Goal: Information Seeking & Learning: Learn about a topic

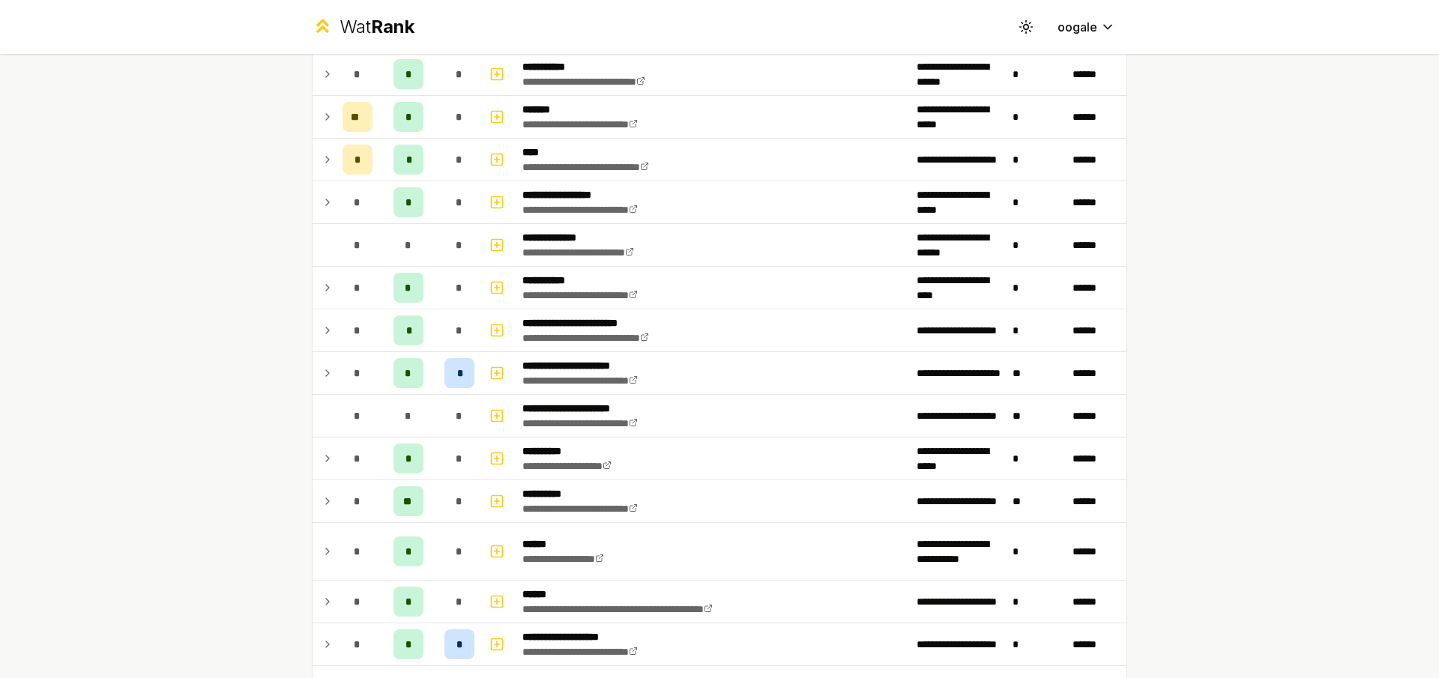
scroll to position [1596, 0]
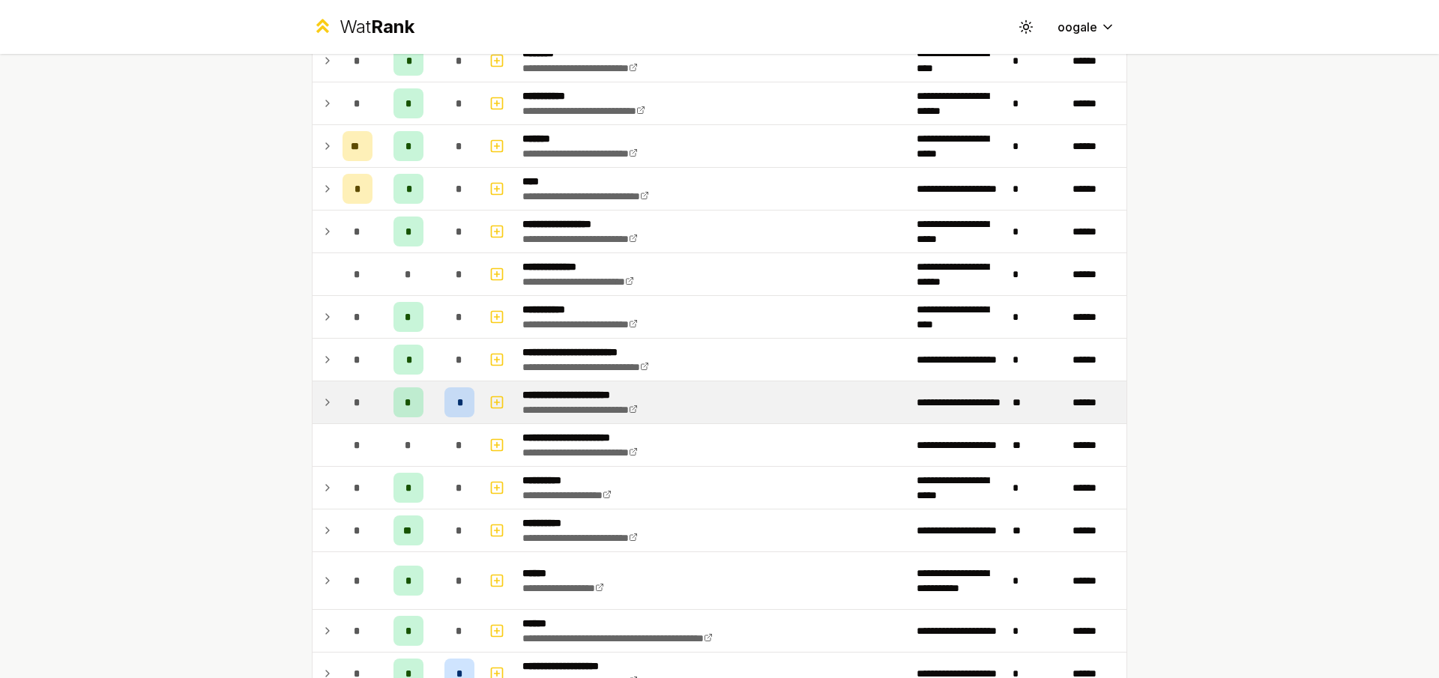
click at [438, 395] on td "*" at bounding box center [459, 402] width 42 height 42
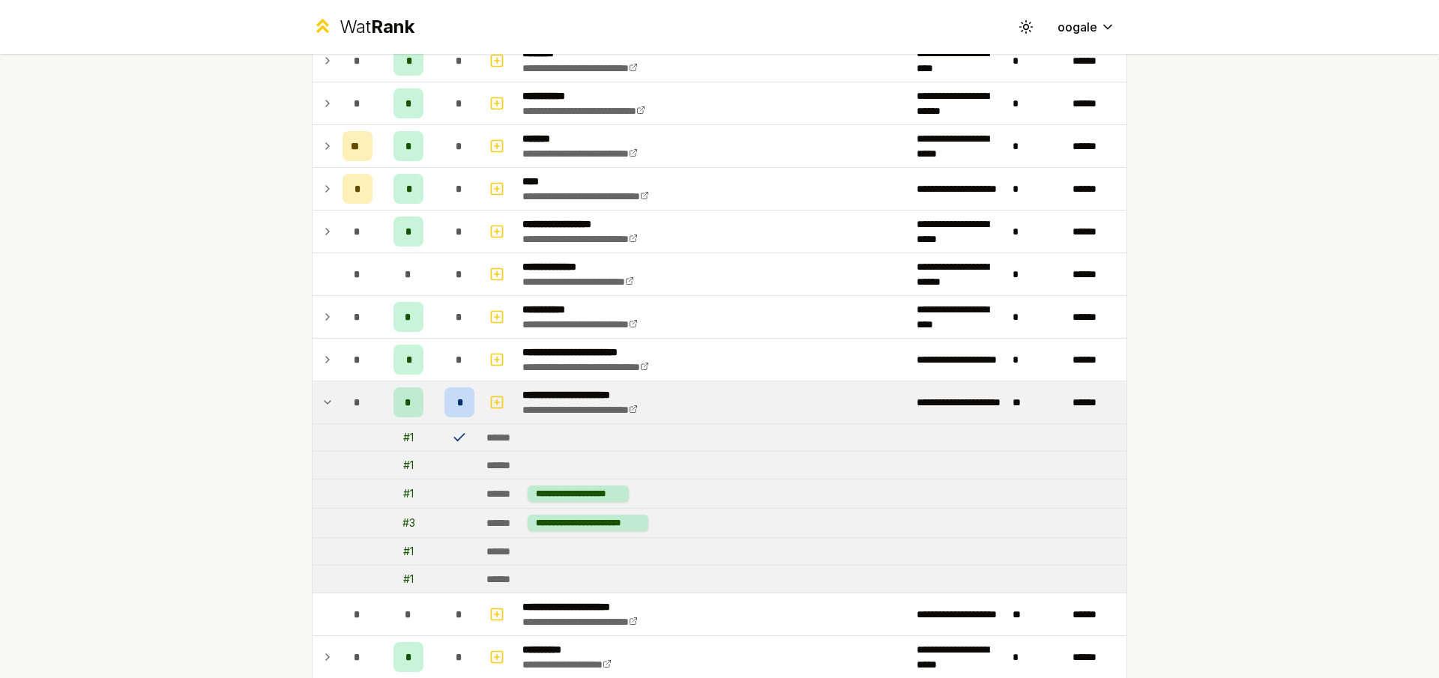
click at [405, 402] on span "*" at bounding box center [408, 402] width 7 height 15
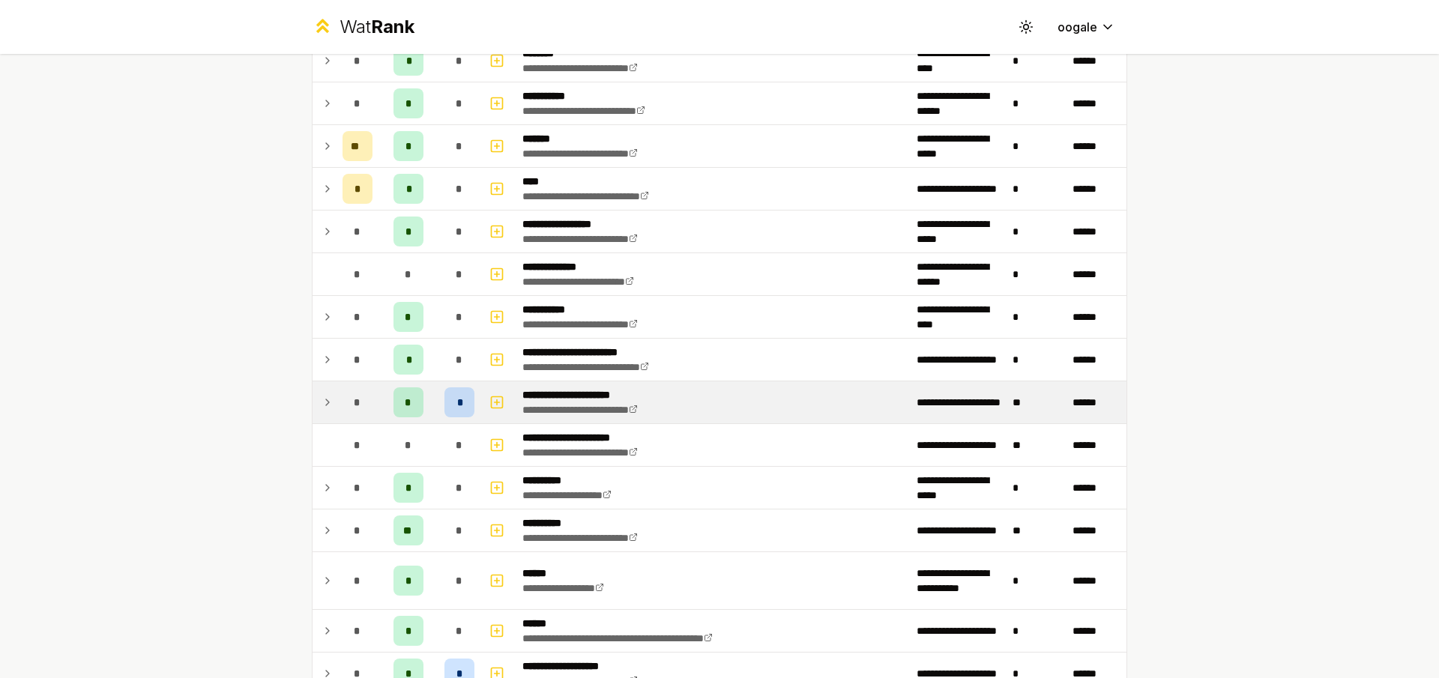
click at [459, 402] on div "*" at bounding box center [459, 402] width 30 height 30
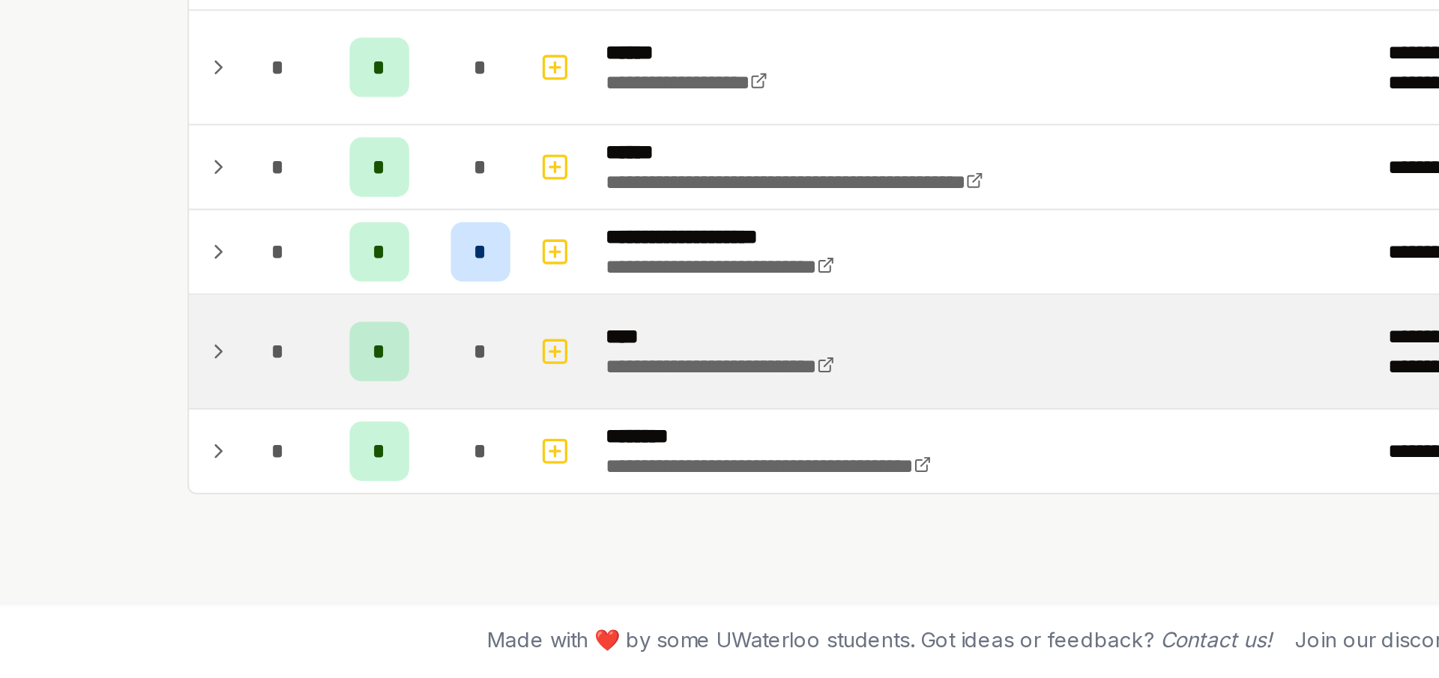
scroll to position [0, 0]
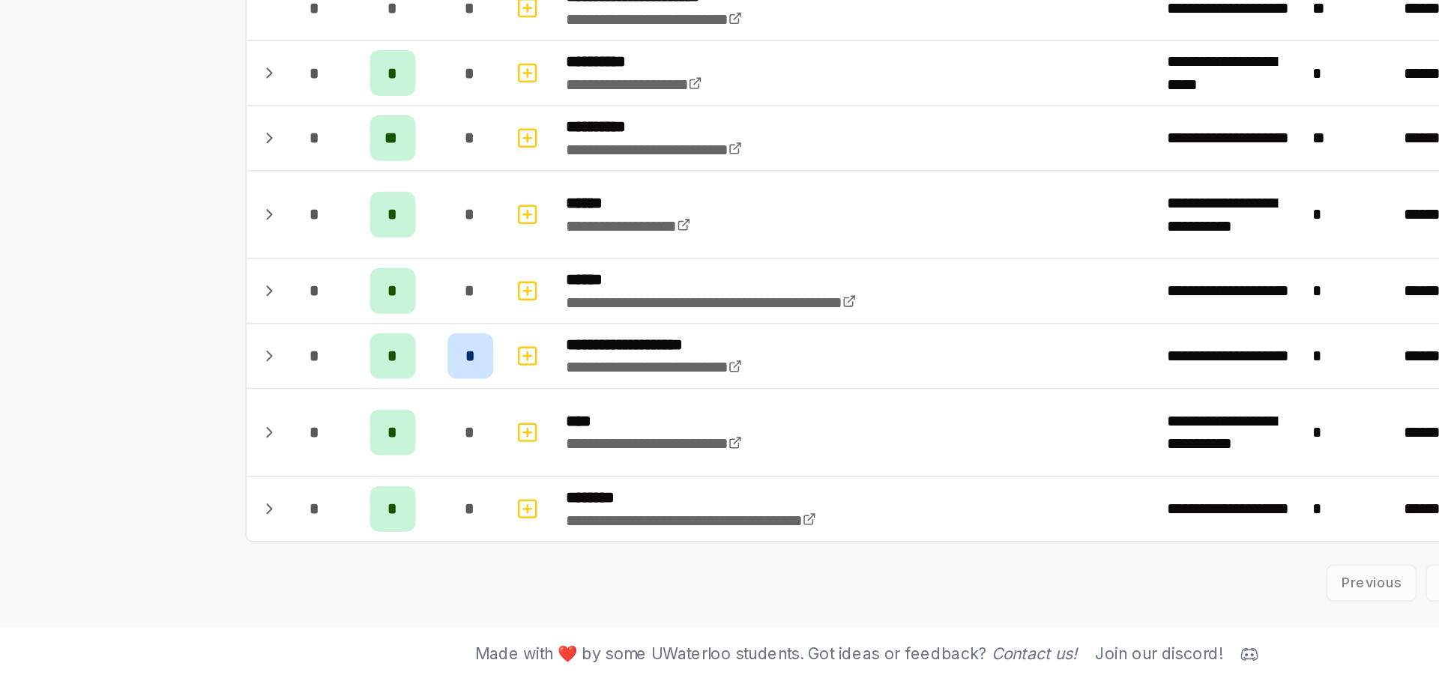
click at [612, 667] on div "Made with ❤️ by some UWaterloo students. Got ideas or feedback? Contact us! Joi…" at bounding box center [719, 658] width 959 height 39
click at [612, 672] on div "Made with ❤️ by some UWaterloo students. Got ideas or feedback? Contact us! Joi…" at bounding box center [719, 658] width 959 height 39
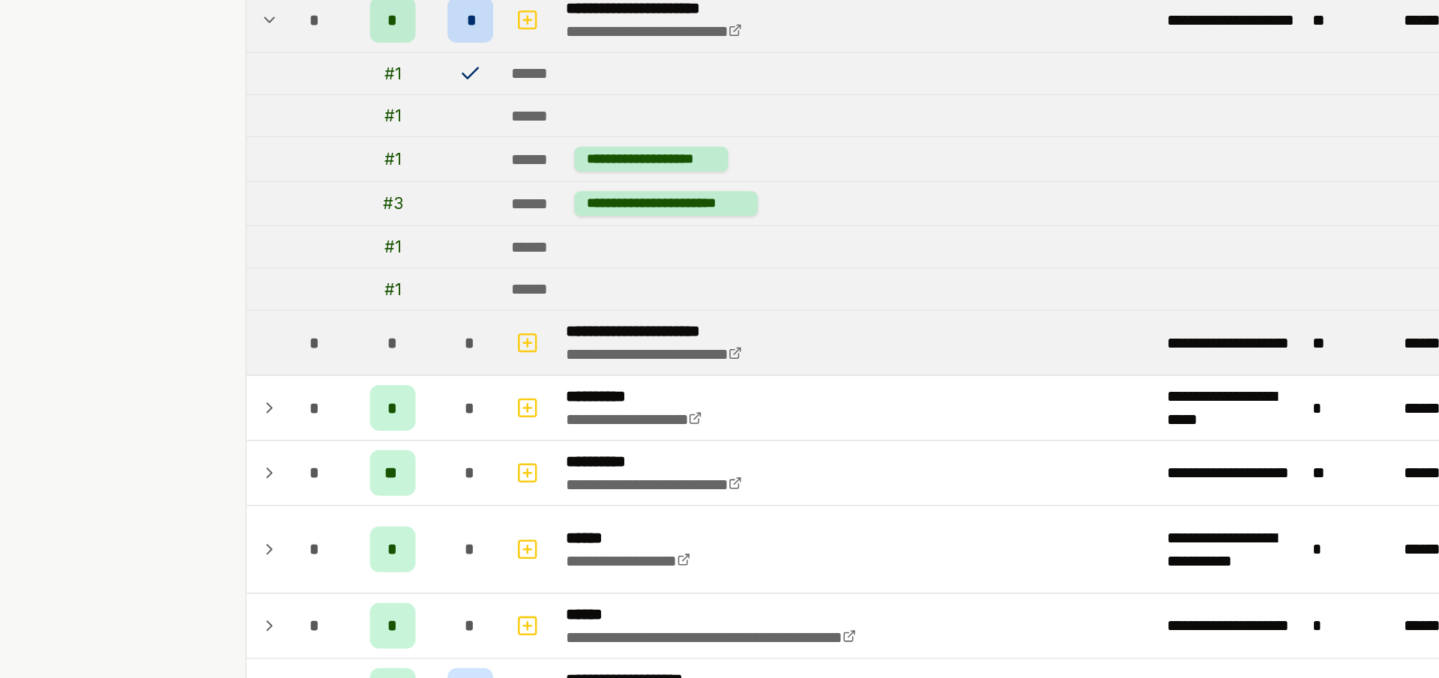
scroll to position [1856, 0]
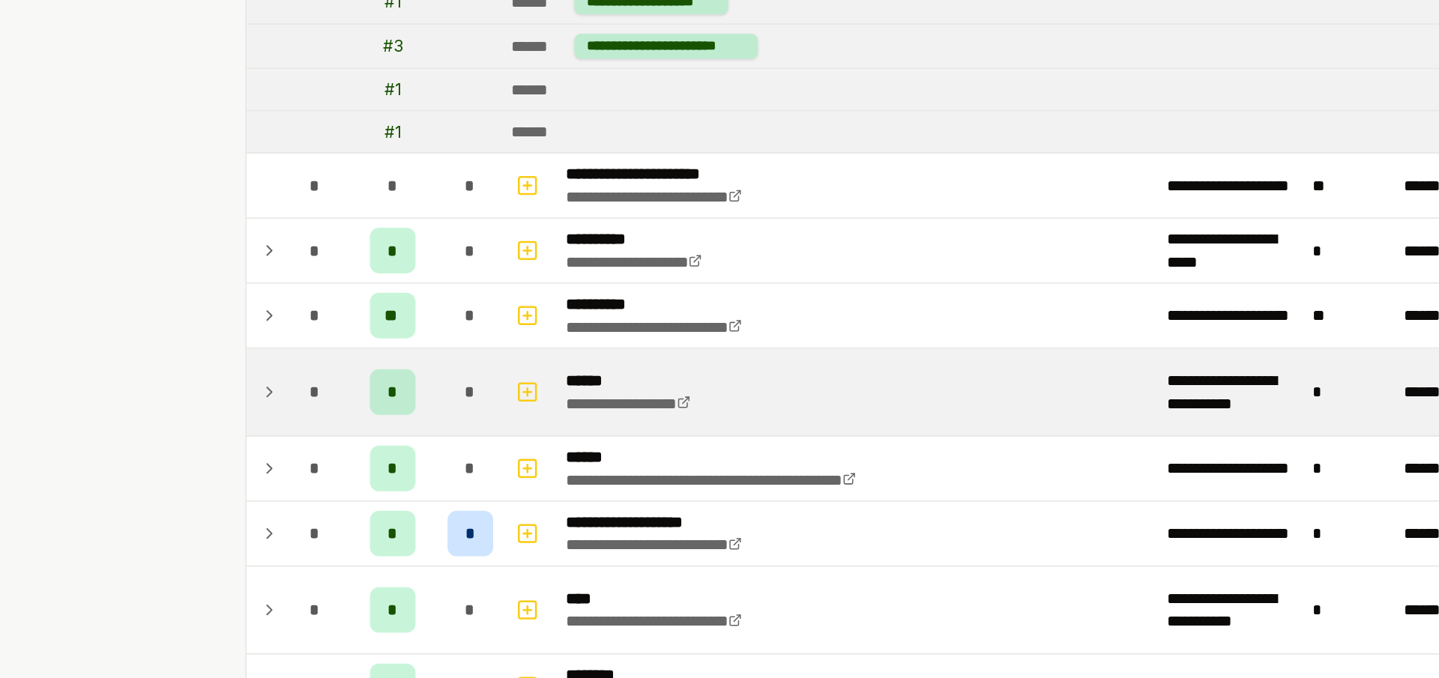
click at [411, 496] on div "*" at bounding box center [408, 490] width 30 height 30
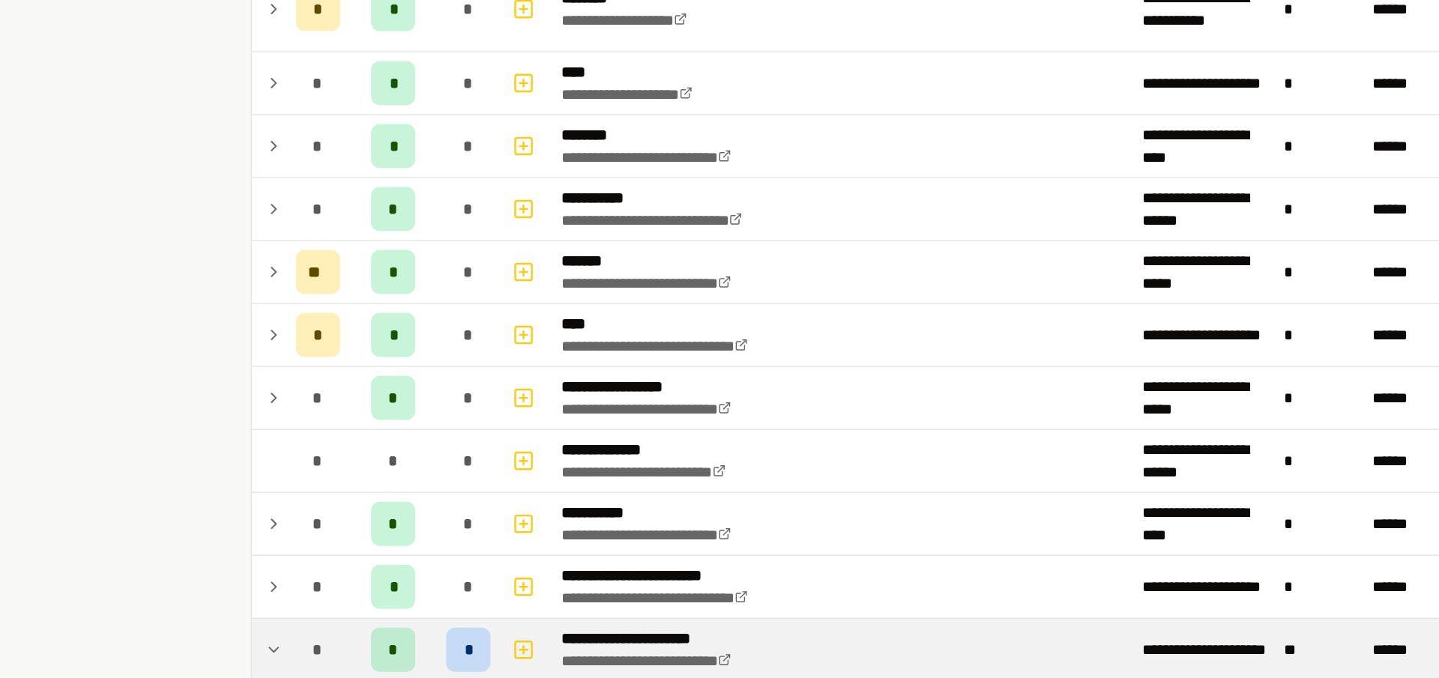
scroll to position [1331, 0]
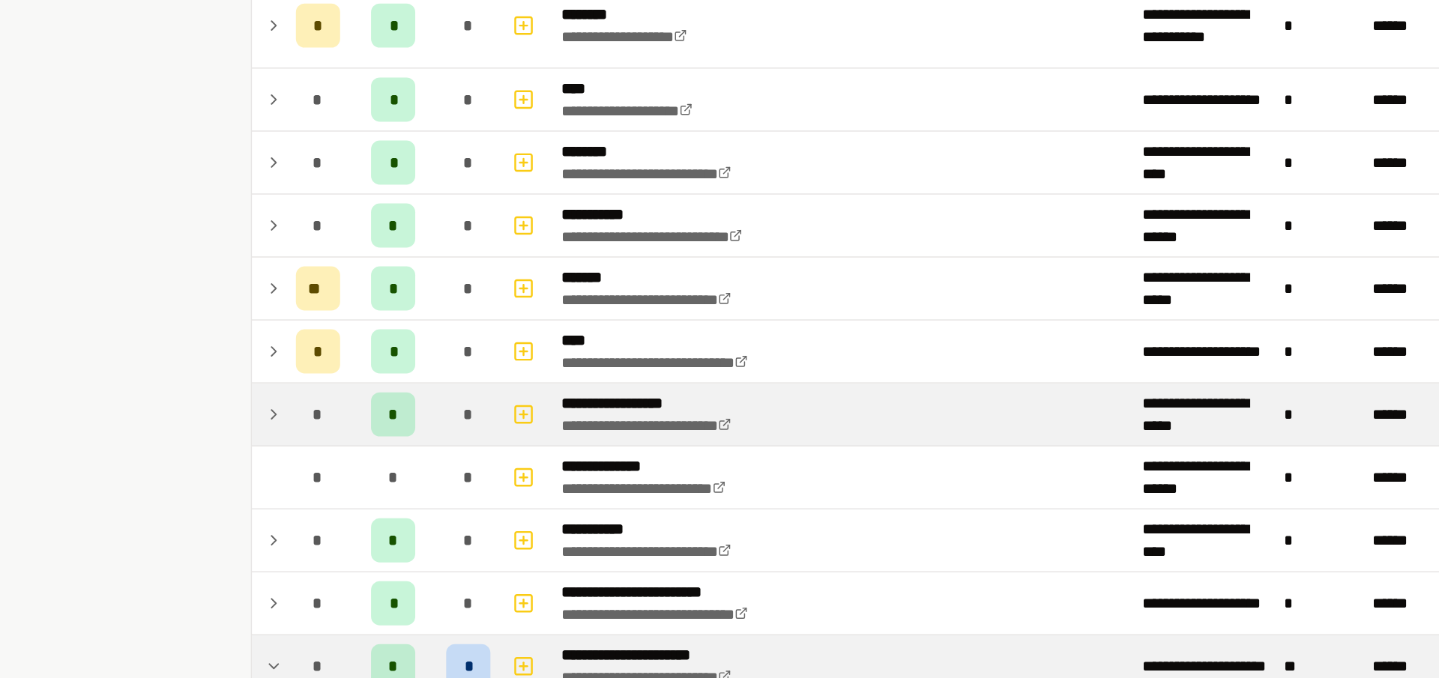
click at [428, 480] on td "*" at bounding box center [408, 497] width 60 height 42
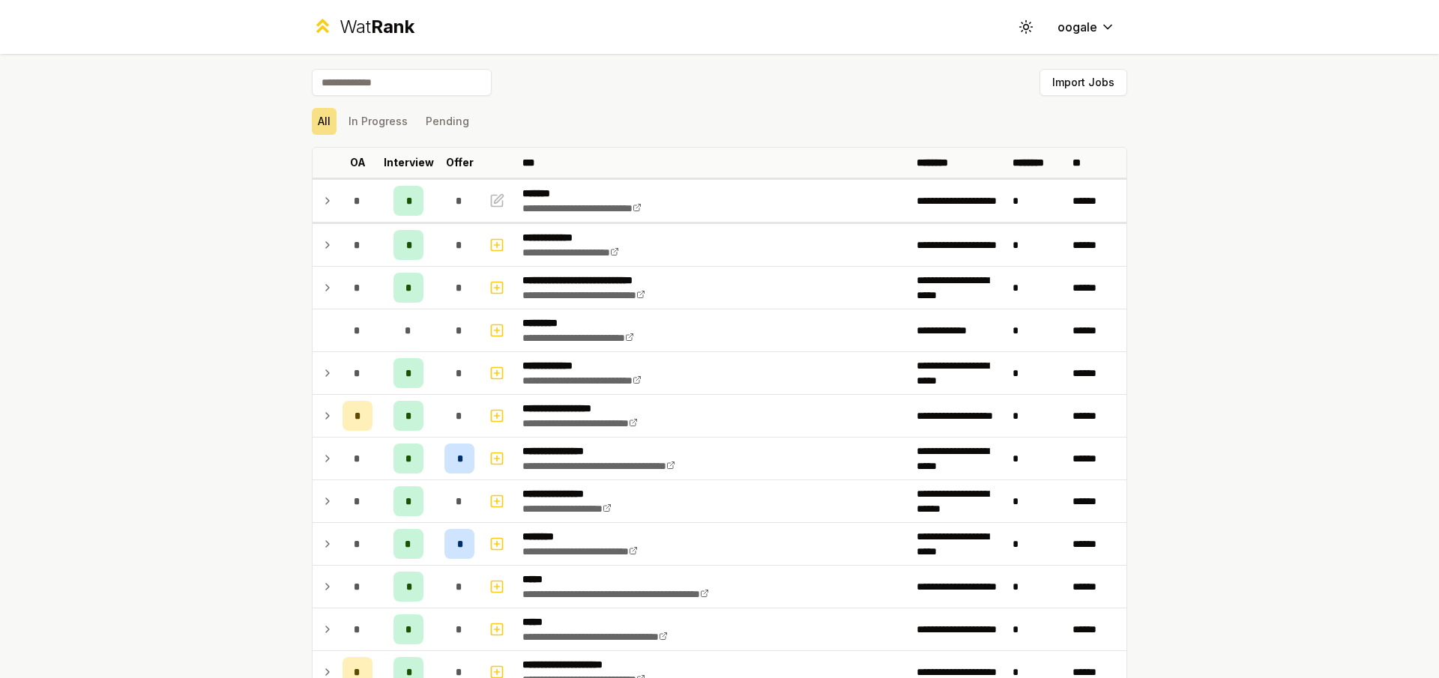
scroll to position [19, 0]
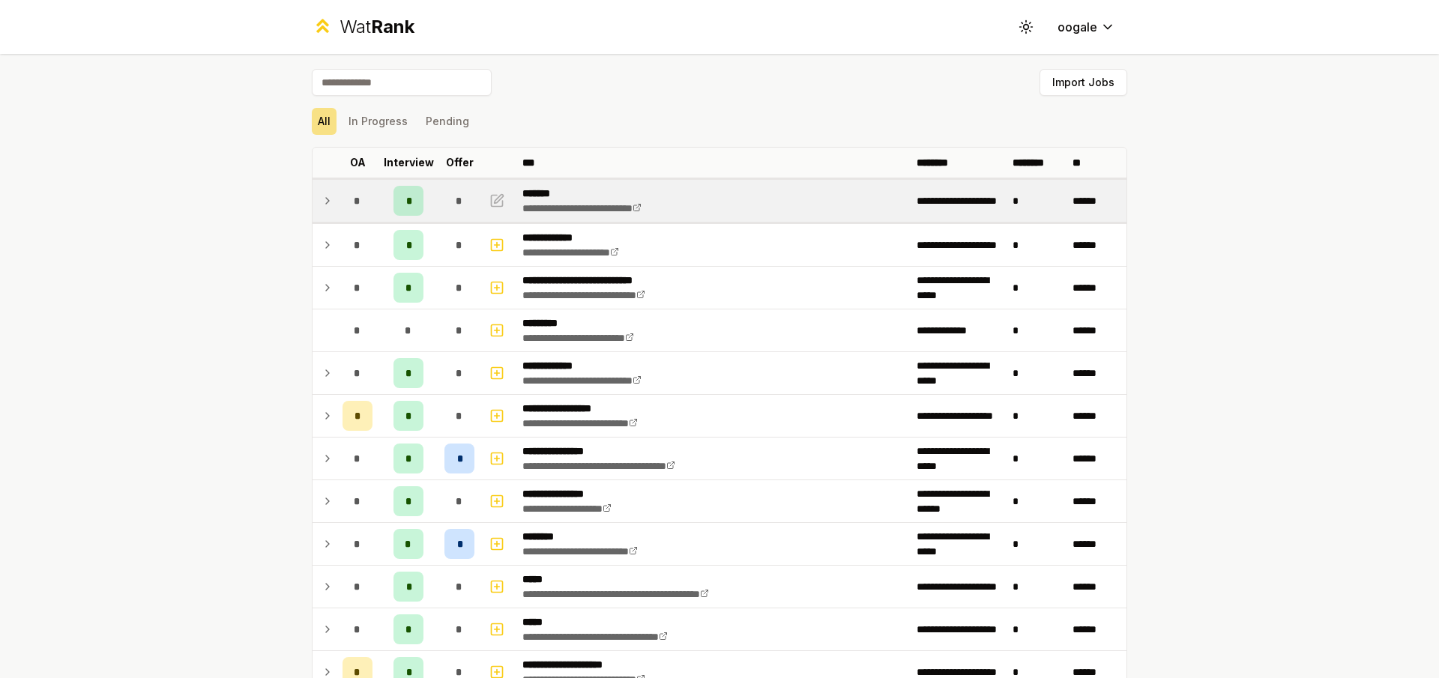
click at [1006, 205] on td "*" at bounding box center [1036, 201] width 60 height 42
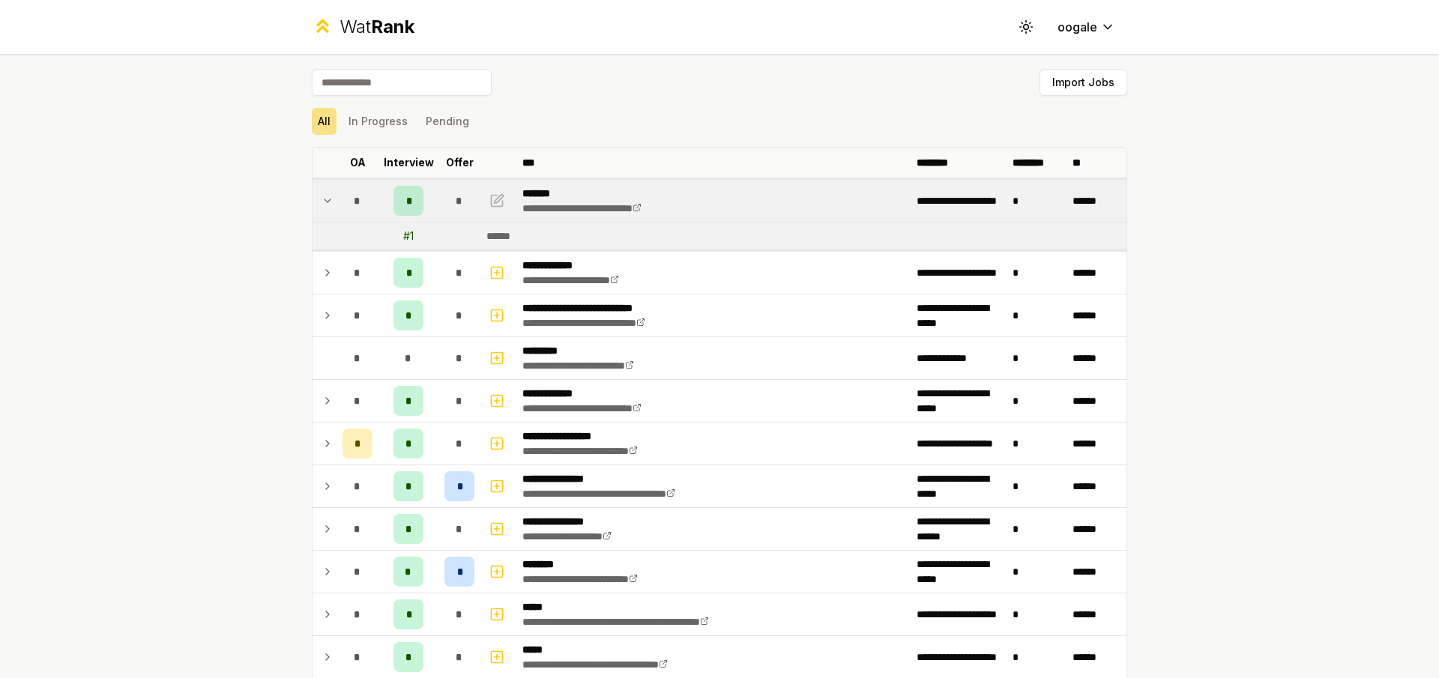
click at [1006, 205] on td "*" at bounding box center [1036, 201] width 60 height 42
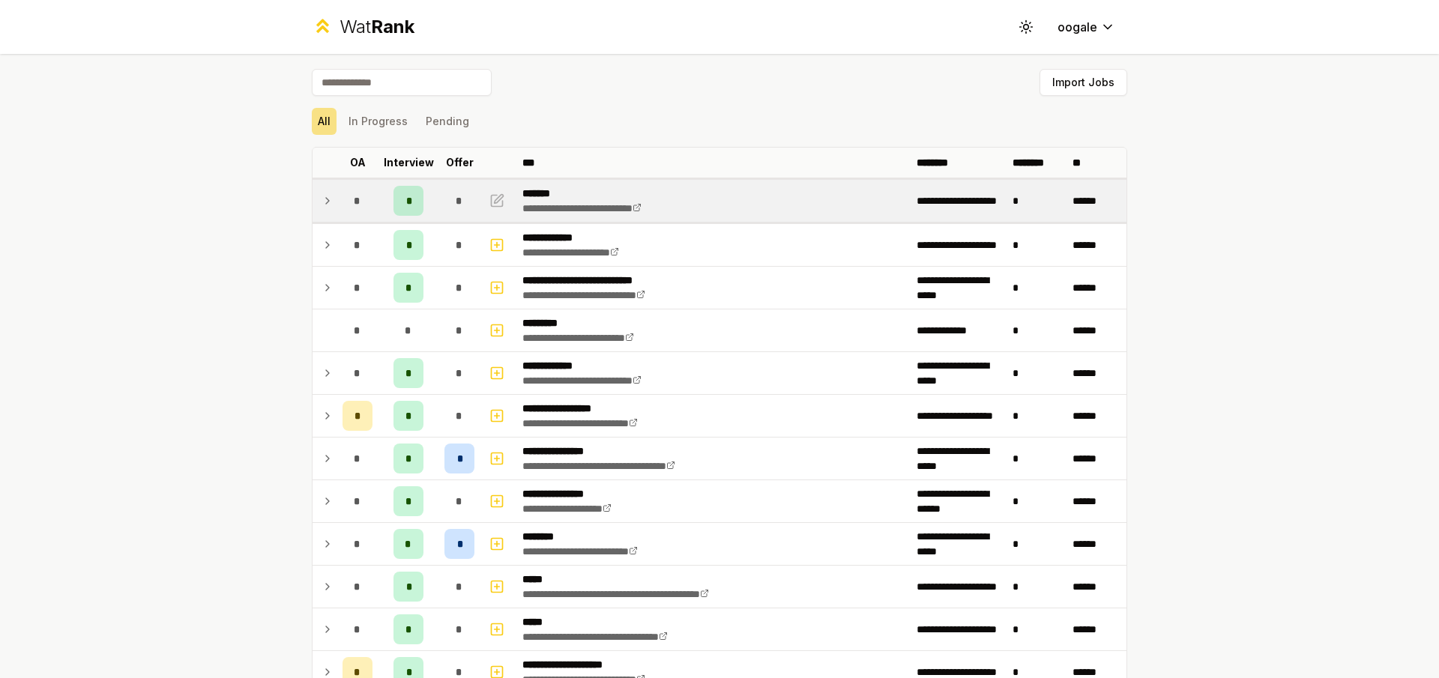
click at [620, 215] on div "**********" at bounding box center [600, 201] width 157 height 30
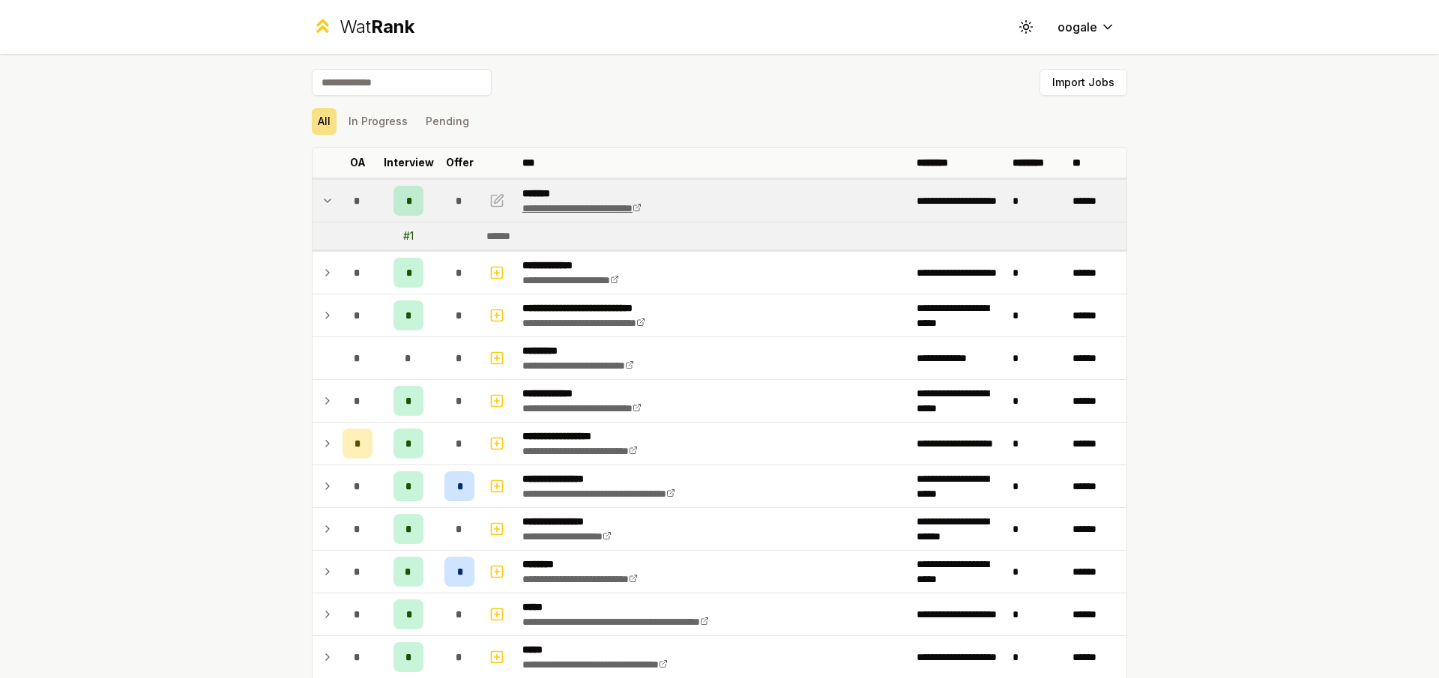
click at [614, 210] on link "**********" at bounding box center [581, 208] width 119 height 10
